Goal: Information Seeking & Learning: Learn about a topic

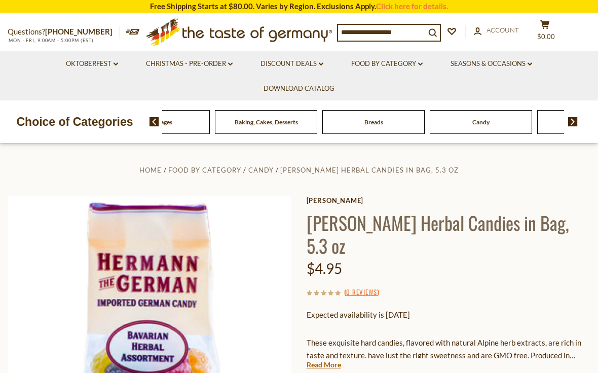
click at [172, 122] on span "Beverages" at bounding box center [158, 122] width 27 height 8
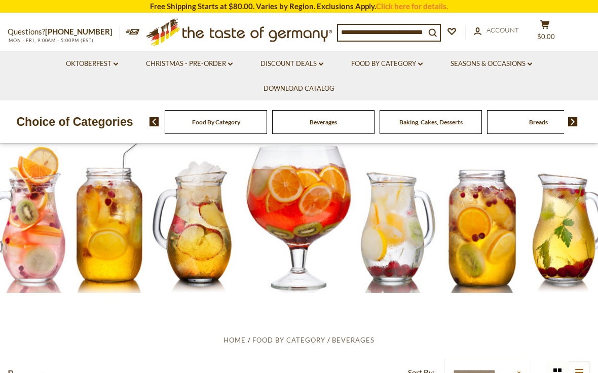
click at [578, 120] on img at bounding box center [574, 121] width 10 height 9
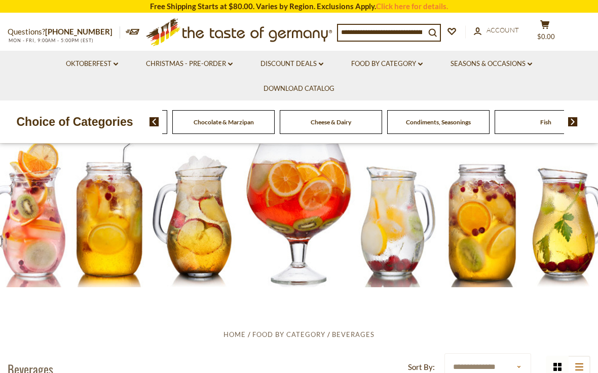
click at [576, 117] on img at bounding box center [574, 121] width 10 height 9
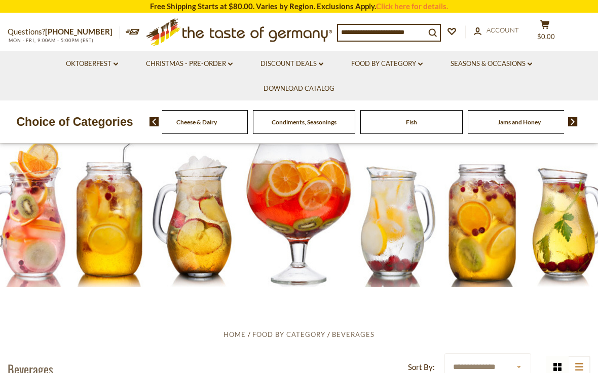
click at [578, 124] on img at bounding box center [574, 121] width 10 height 9
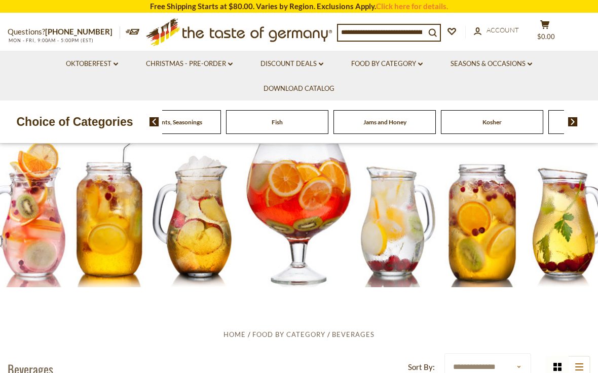
click at [573, 122] on img at bounding box center [574, 121] width 10 height 9
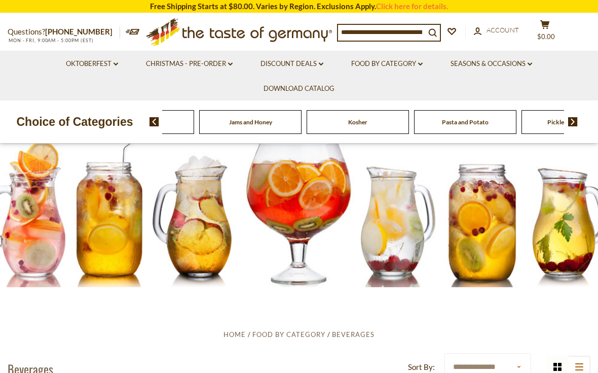
click at [154, 119] on img at bounding box center [155, 121] width 10 height 9
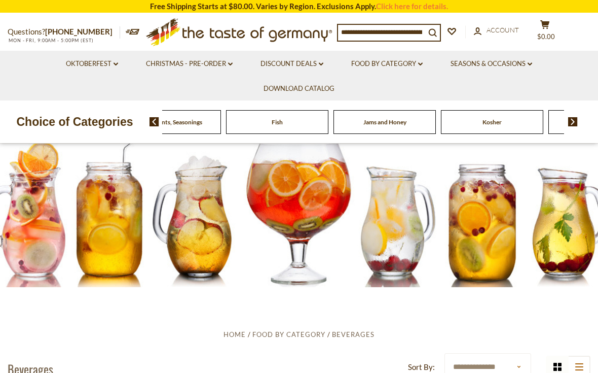
click at [156, 125] on img at bounding box center [155, 121] width 10 height 9
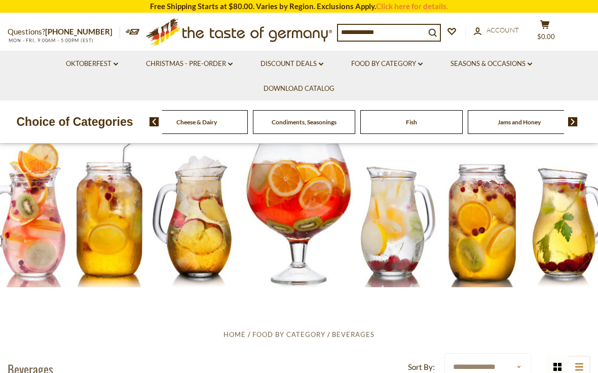
click at [155, 125] on img at bounding box center [155, 121] width 10 height 9
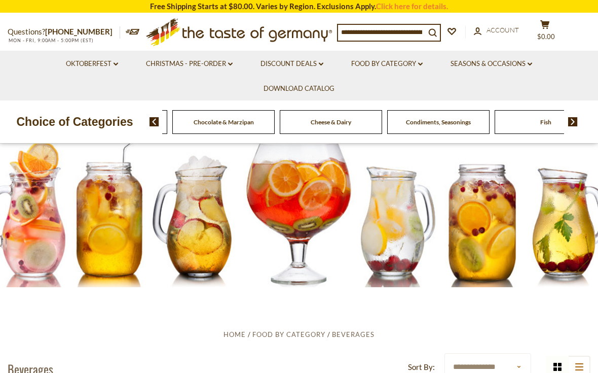
click at [158, 122] on img at bounding box center [155, 121] width 10 height 9
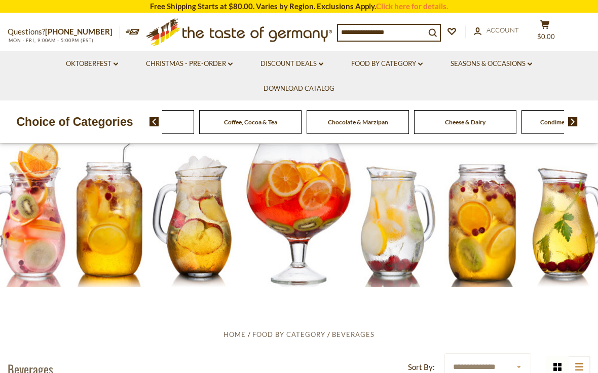
click at [155, 124] on img at bounding box center [155, 121] width 10 height 9
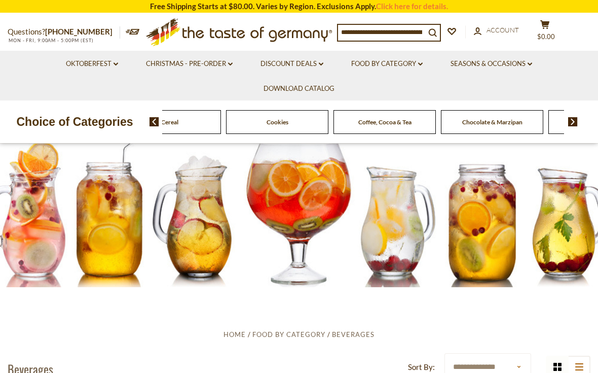
click at [158, 125] on img at bounding box center [155, 121] width 10 height 9
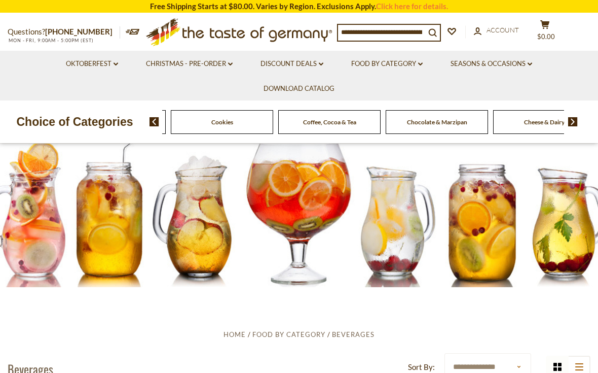
click at [159, 124] on img at bounding box center [155, 121] width 10 height 9
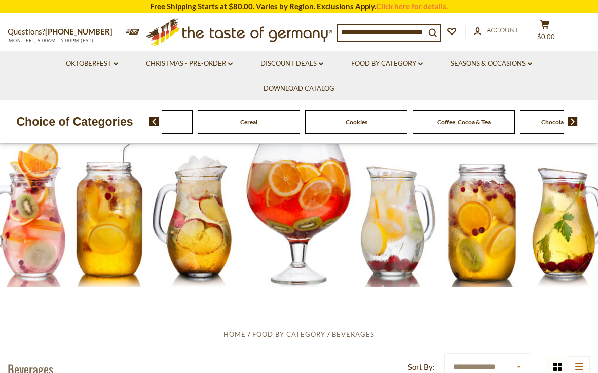
click at [429, 60] on li "Food By Category dropdown_arrow All Food By Category Taste of Germany Collectio…" at bounding box center [387, 63] width 98 height 25
click at [420, 66] on link "Food By Category dropdown_arrow" at bounding box center [387, 63] width 72 height 11
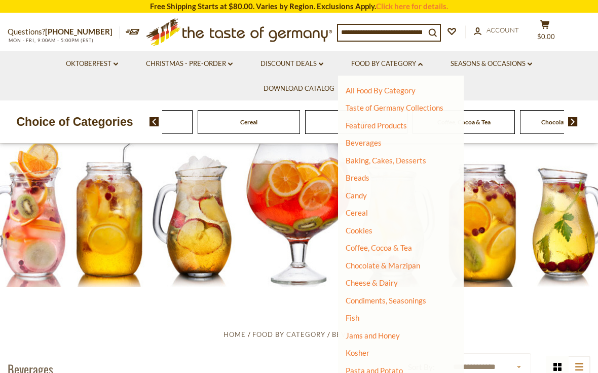
click at [366, 191] on link "Candy" at bounding box center [356, 195] width 21 height 9
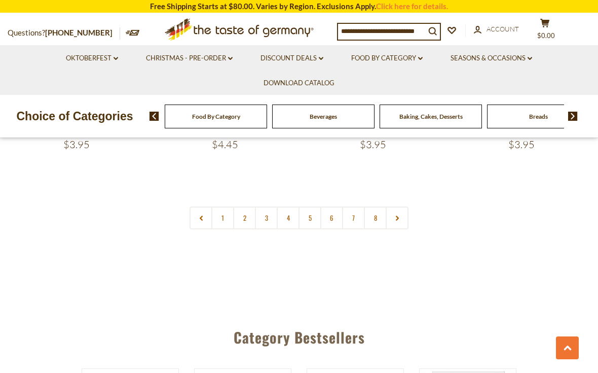
scroll to position [2435, 0]
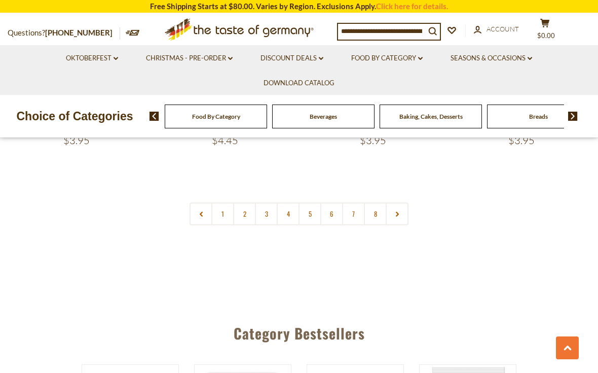
click at [404, 202] on link at bounding box center [397, 213] width 23 height 23
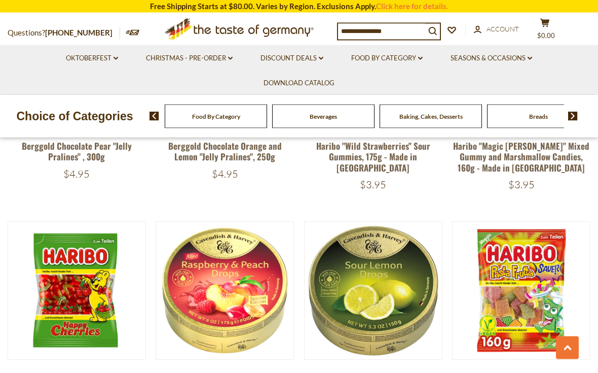
scroll to position [685, 0]
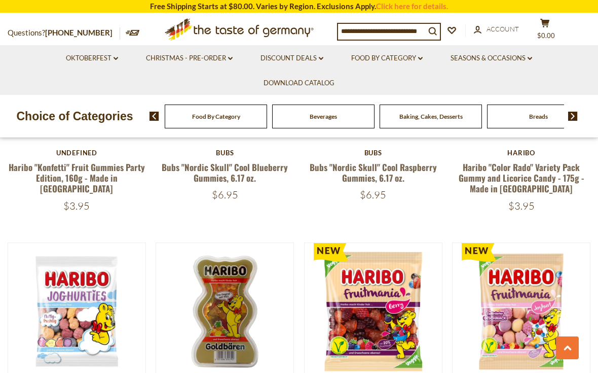
scroll to position [1391, 0]
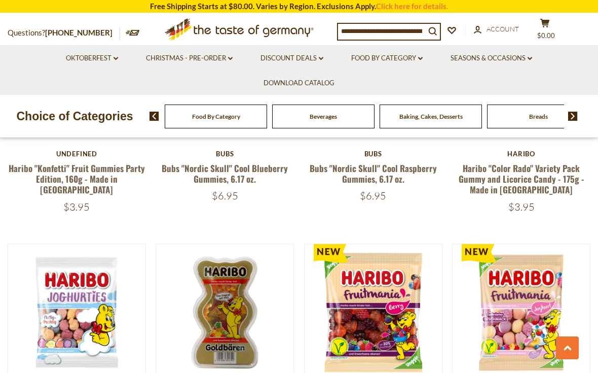
click at [435, 32] on icon "search_icon" at bounding box center [433, 31] width 9 height 9
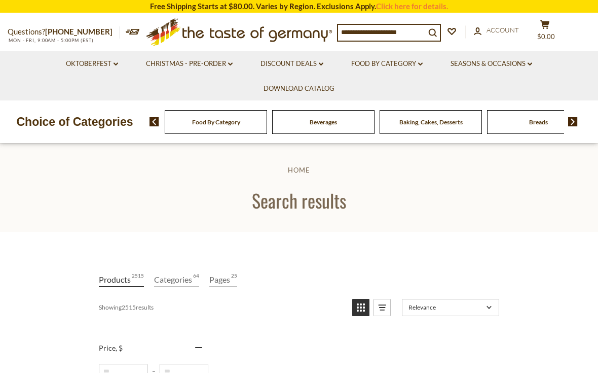
click at [428, 30] on button "search_icon" at bounding box center [433, 32] width 15 height 14
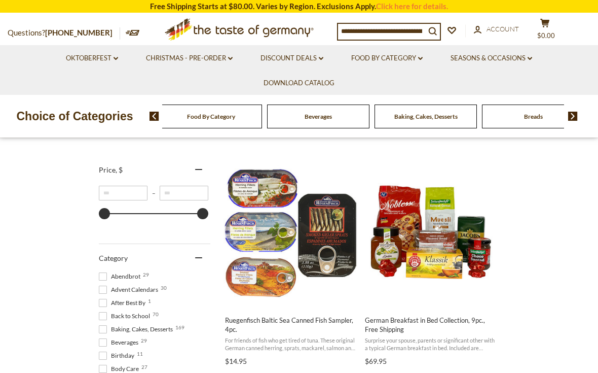
scroll to position [171, 0]
